Goal: Communication & Community: Participate in discussion

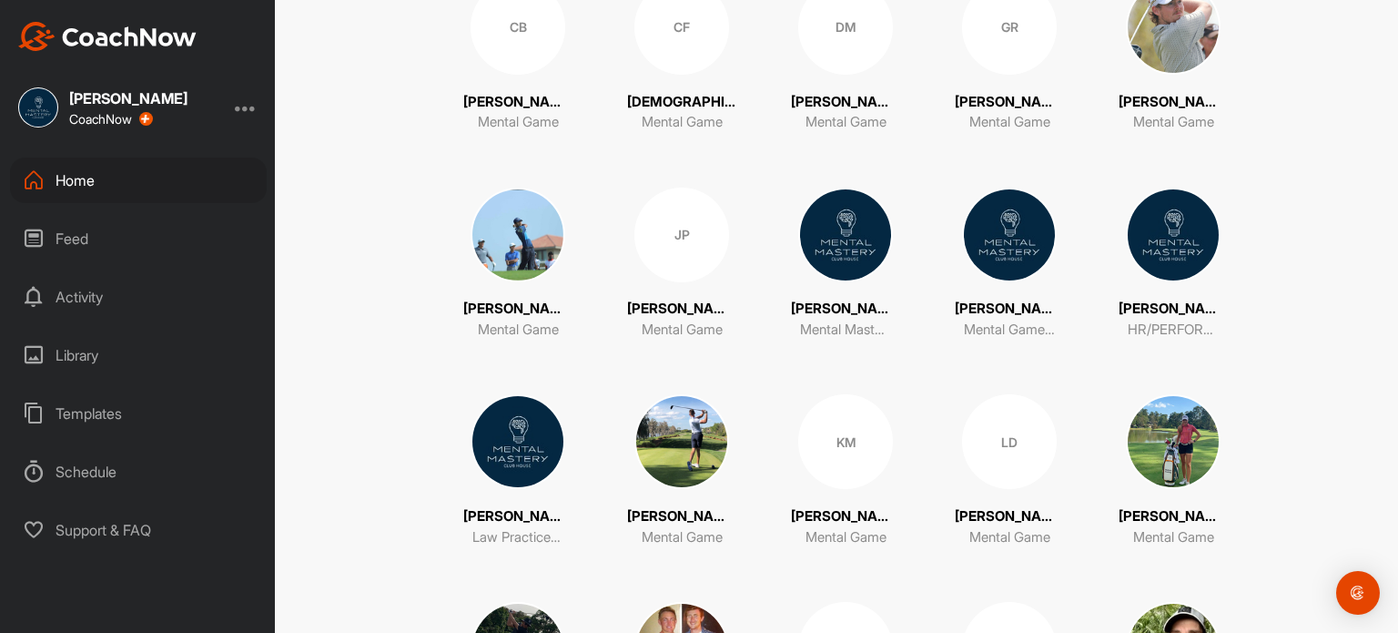
scroll to position [459, 0]
click at [846, 65] on div "DM" at bounding box center [845, 26] width 95 height 95
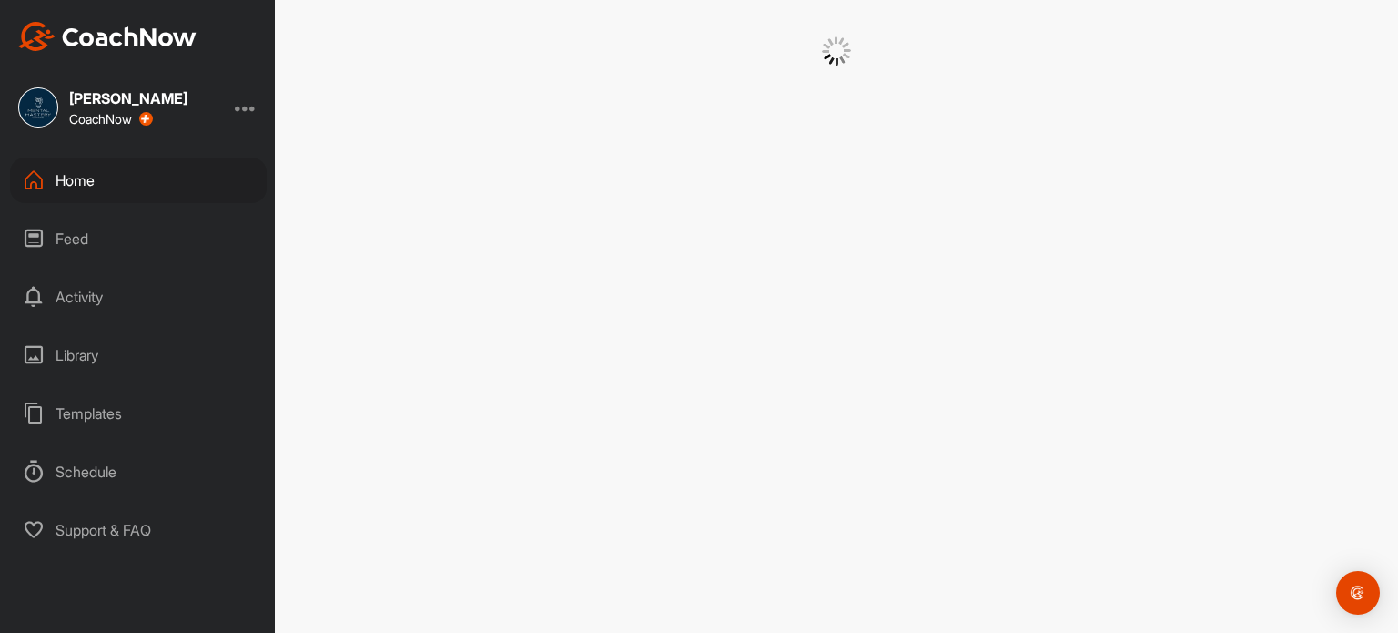
click at [846, 65] on img at bounding box center [836, 50] width 29 height 29
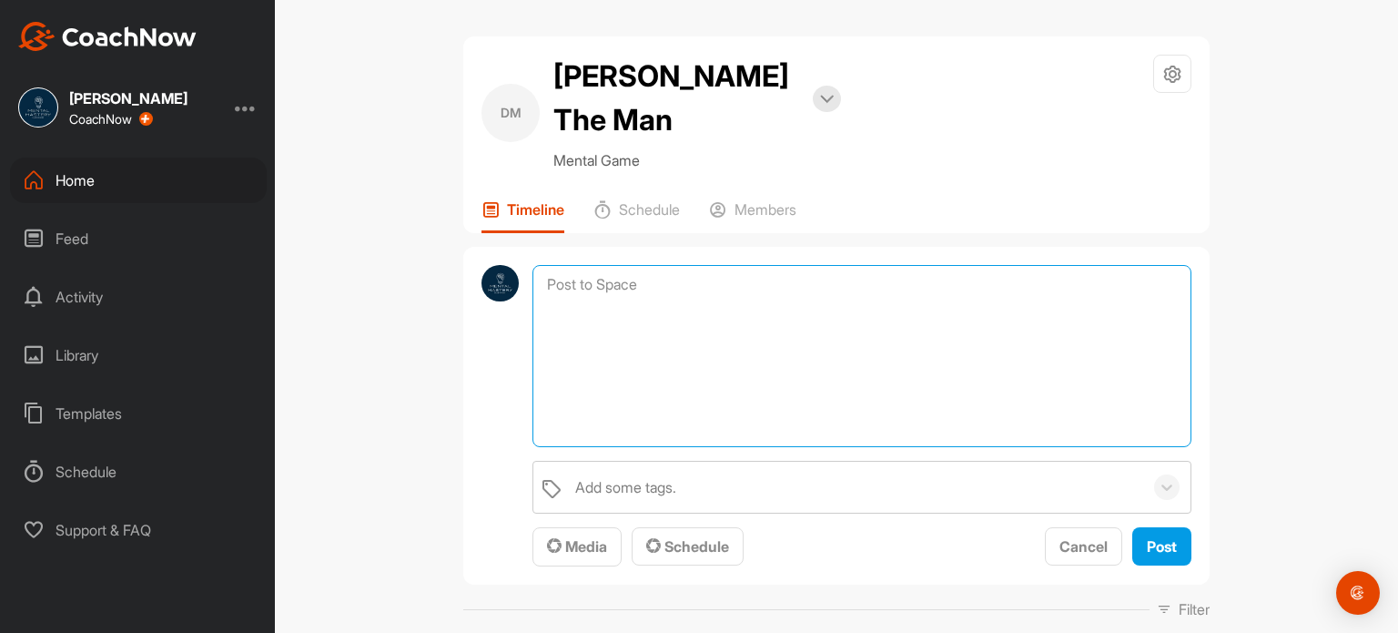
click at [685, 265] on textarea at bounding box center [861, 356] width 659 height 182
click at [633, 283] on textarea "Audio Call De-Brief. Great chattign [DATE] [PERSON_NAME] and working through a" at bounding box center [861, 356] width 659 height 182
click at [886, 278] on textarea "Audio Call De-Brief. Great chatting [DATE] [PERSON_NAME] and working through a" at bounding box center [861, 356] width 659 height 182
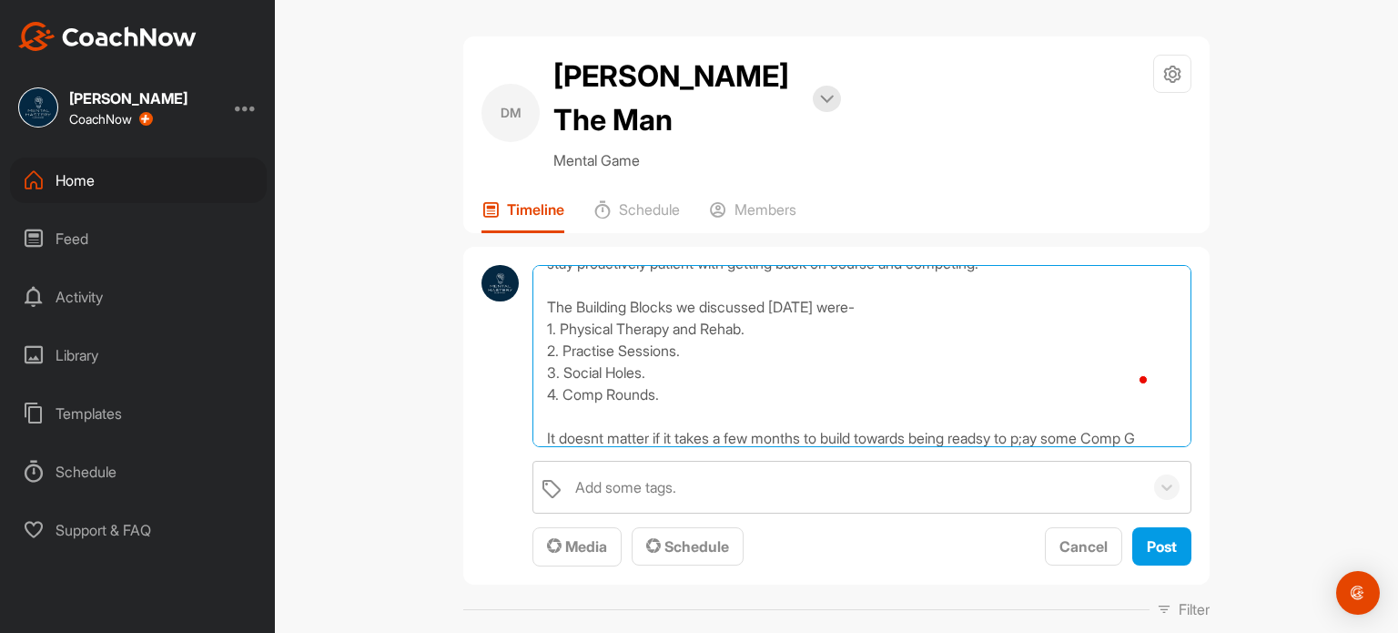
scroll to position [108, 0]
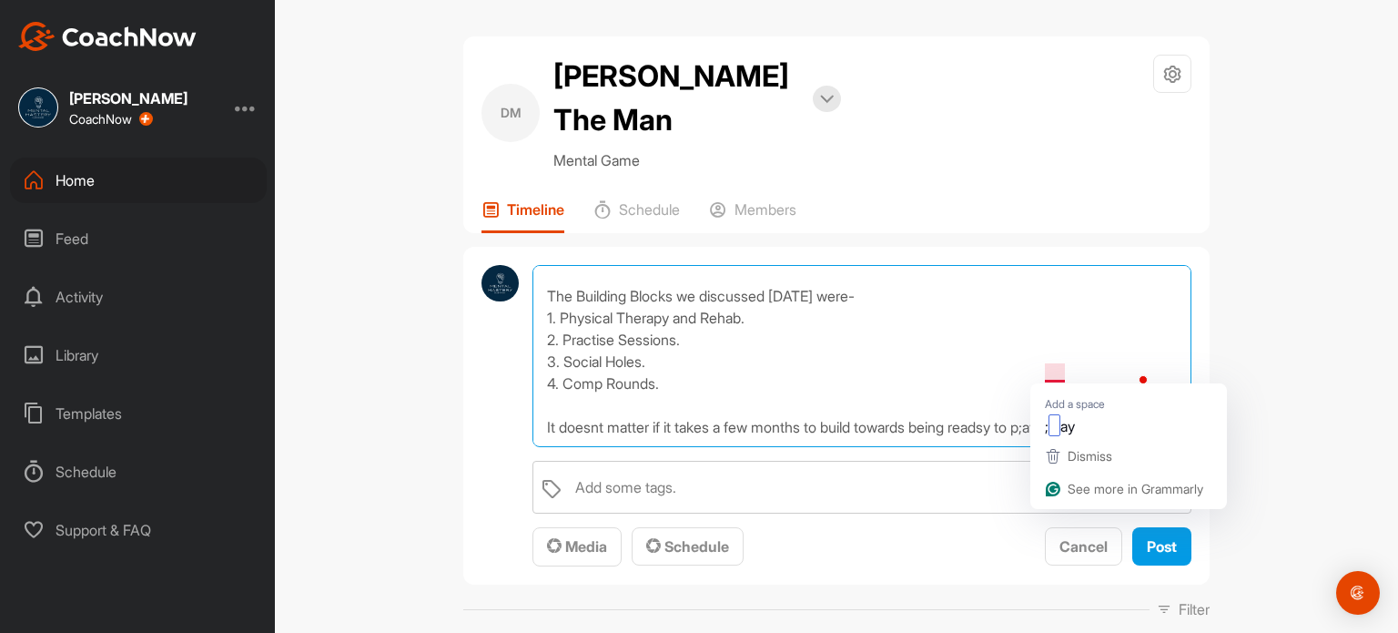
click at [1049, 369] on textarea "Audio Call De-Brief. Great chatting [DATE] [PERSON_NAME] and working through a …" at bounding box center [861, 356] width 659 height 182
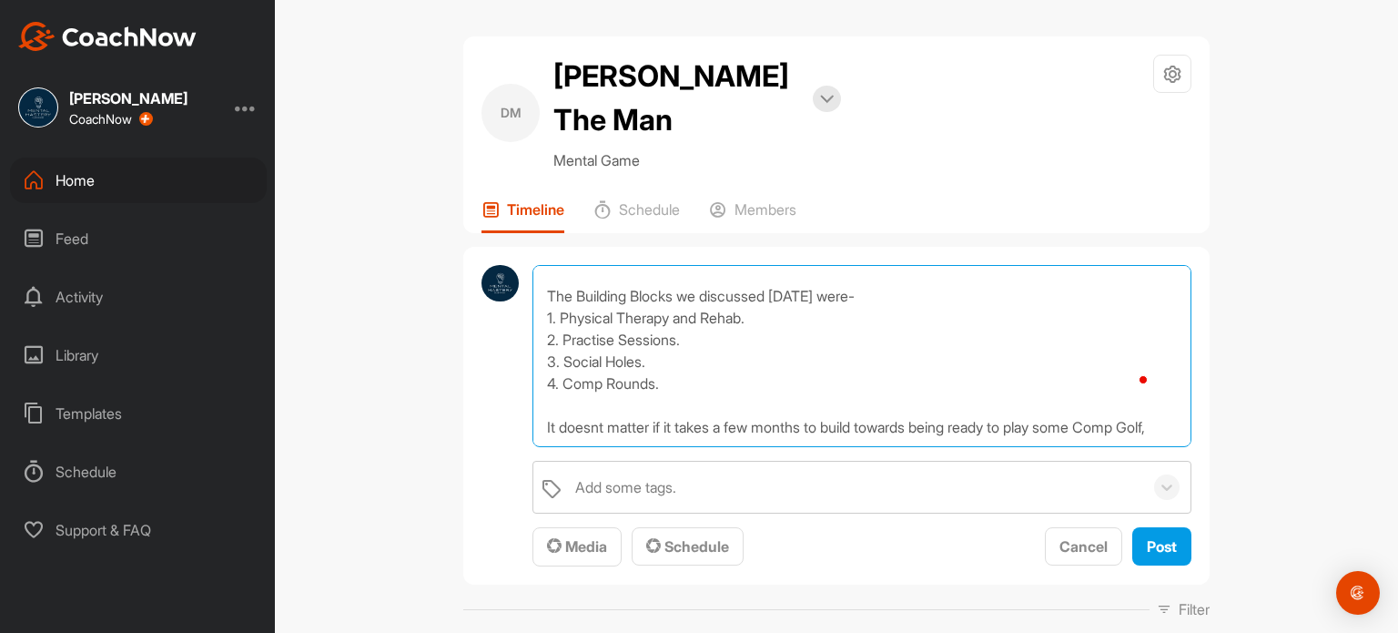
scroll to position [118, 0]
click at [612, 381] on textarea "Audio Call De-Brief. Great chatting [DATE] [PERSON_NAME] and working through a …" at bounding box center [861, 356] width 659 height 182
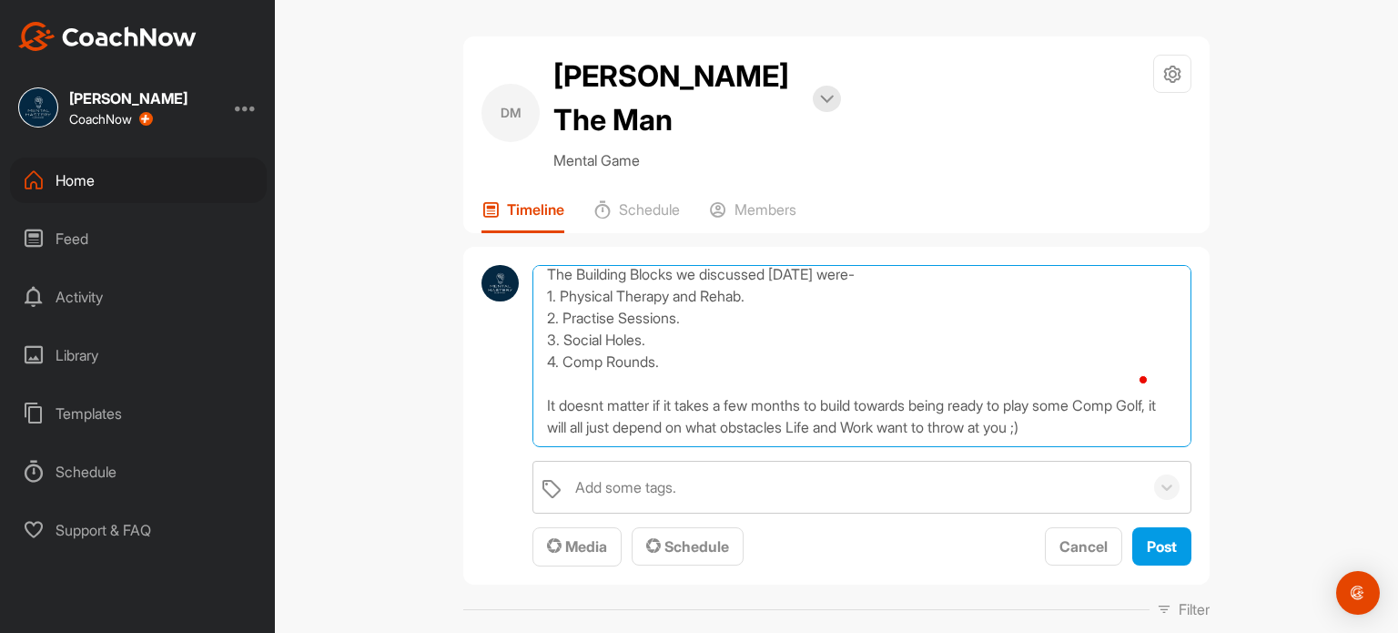
scroll to position [152, 0]
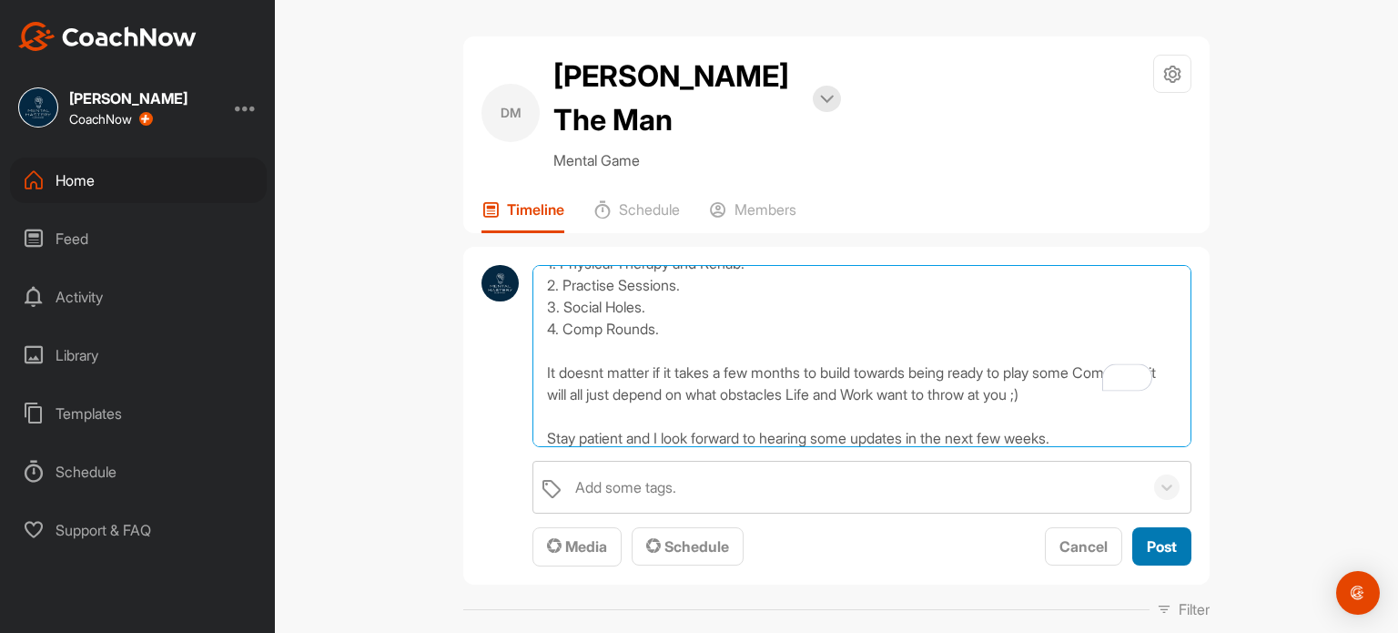
type textarea "Audio Call De-Brief. Great chatting [DATE] [PERSON_NAME] and working through a …"
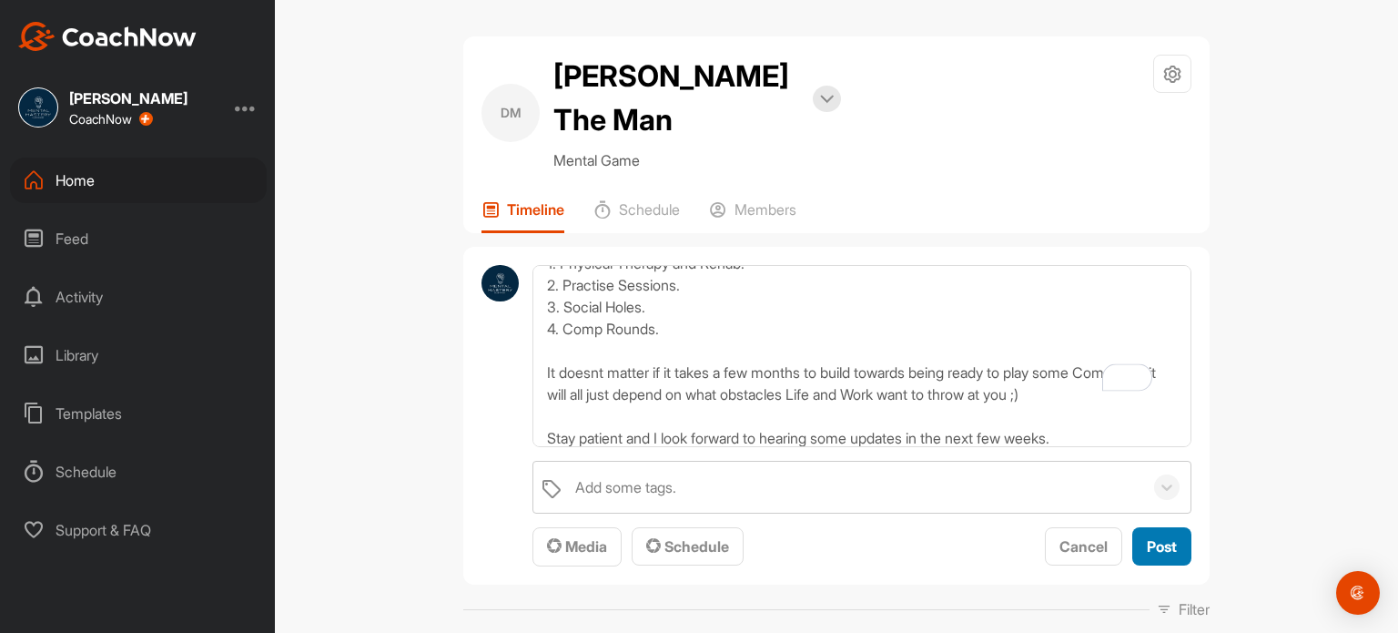
click at [1147, 537] on span "Post" at bounding box center [1162, 546] width 30 height 18
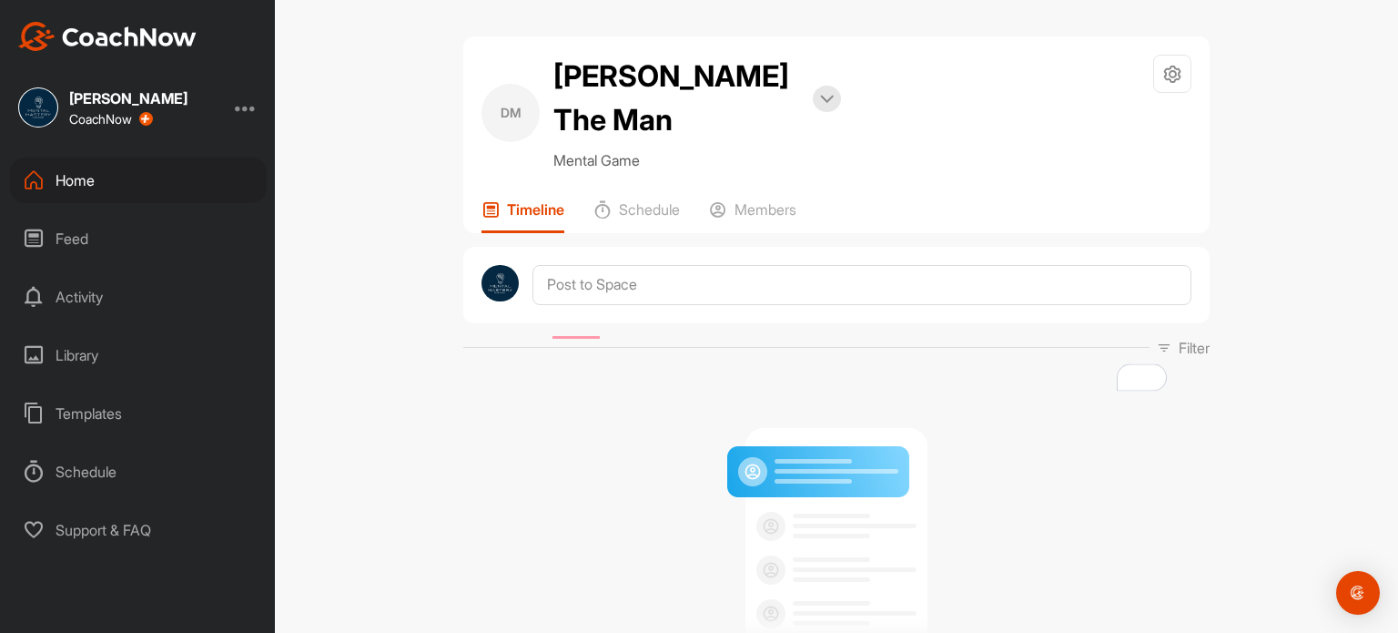
scroll to position [0, 0]
